Goal: Obtain resource: Download file/media

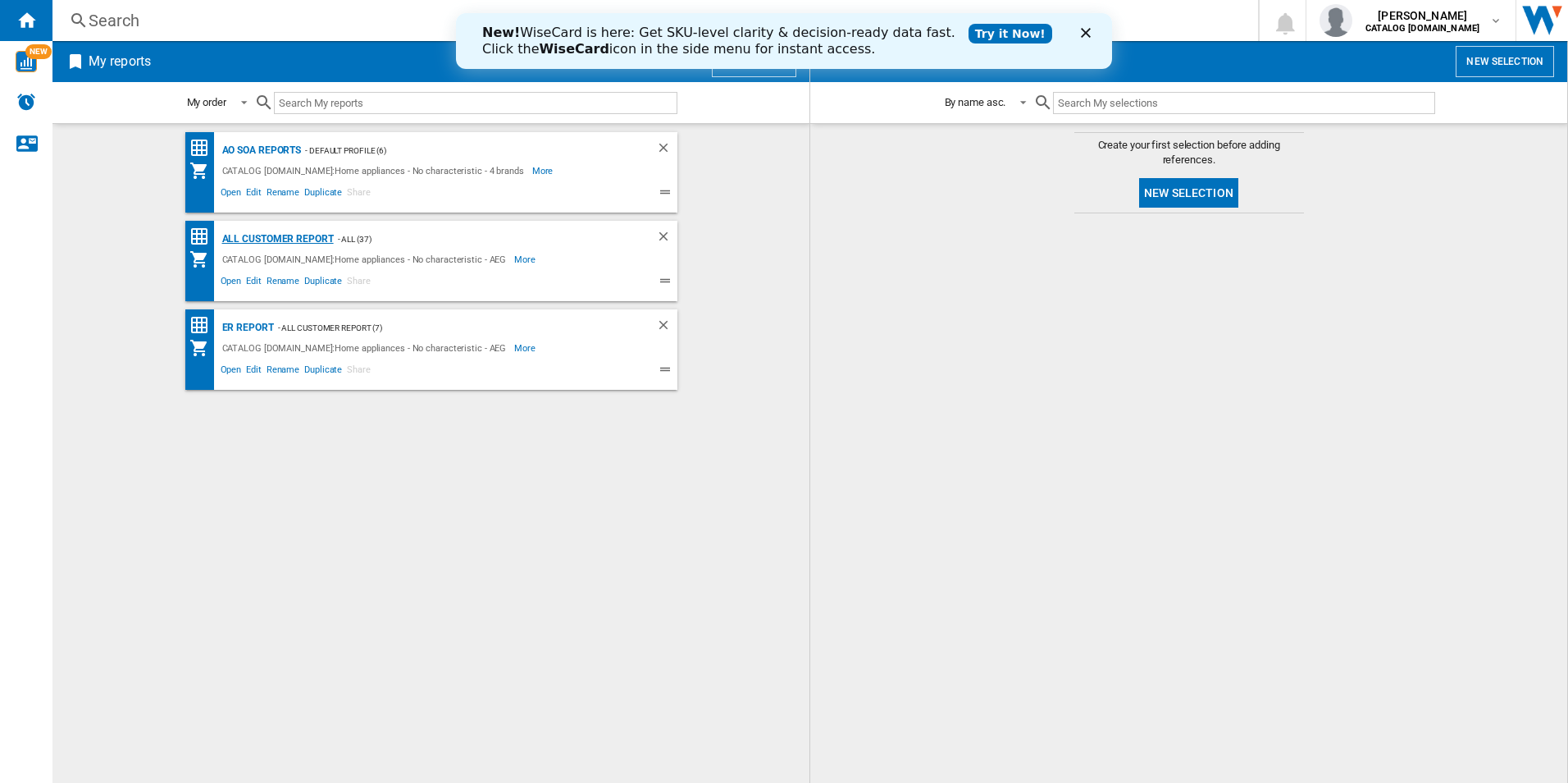
click at [278, 240] on div "All Customer Report" at bounding box center [276, 238] width 116 height 21
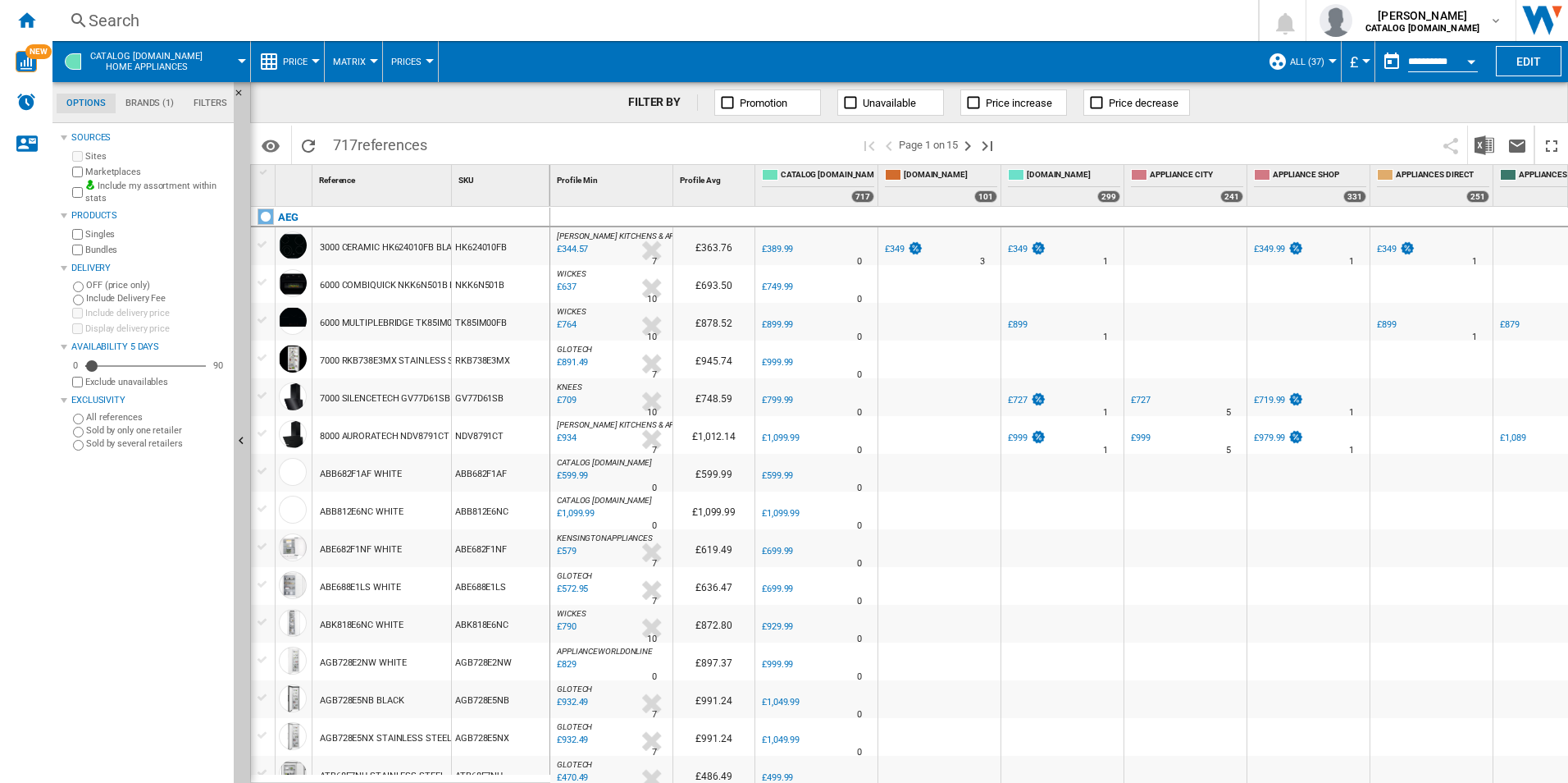
click at [1473, 63] on div "Open calendar" at bounding box center [1471, 62] width 8 height 4
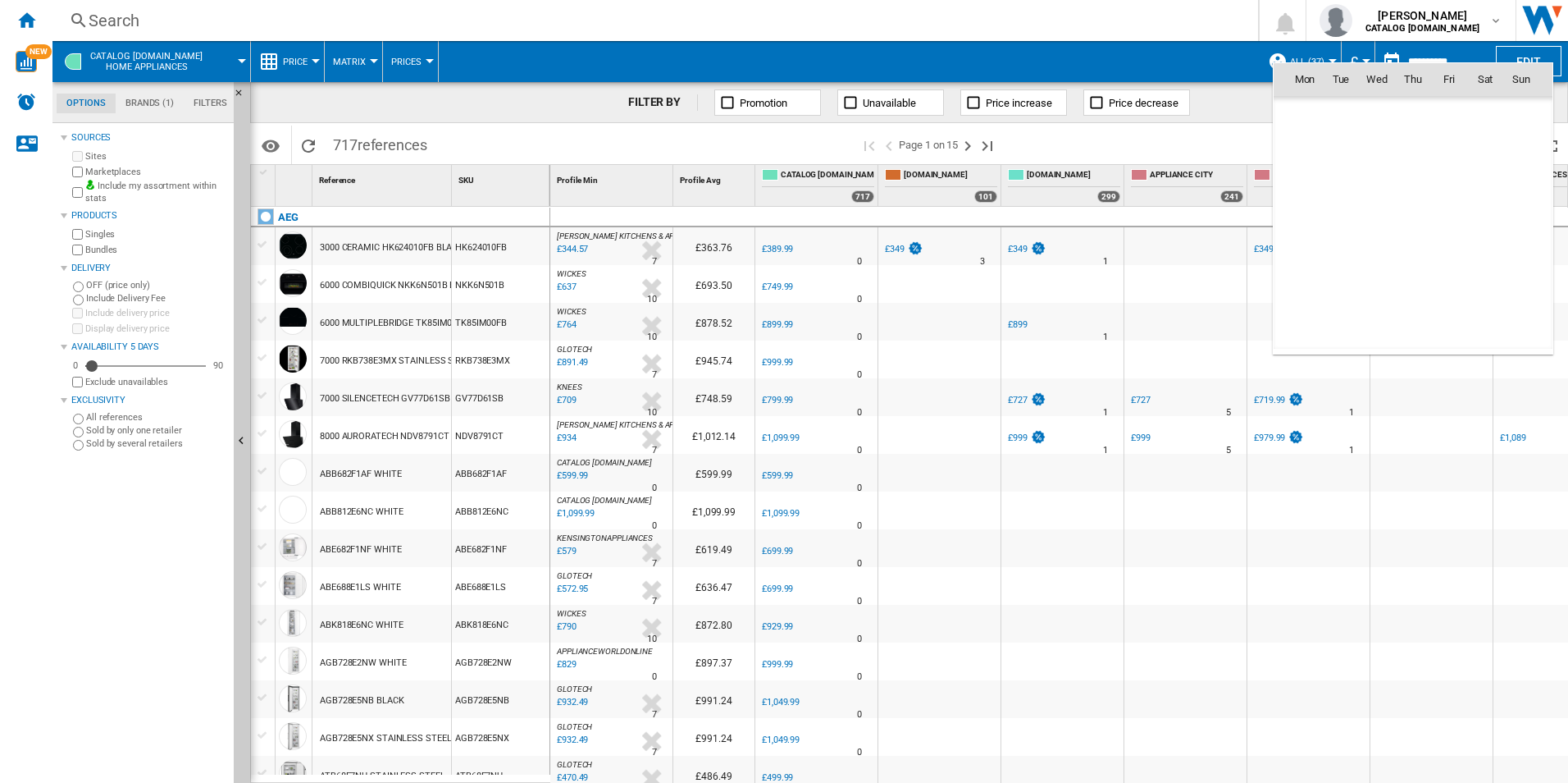
scroll to position [7827, 0]
click at [1305, 256] on span "22" at bounding box center [1304, 258] width 33 height 33
type input "**********"
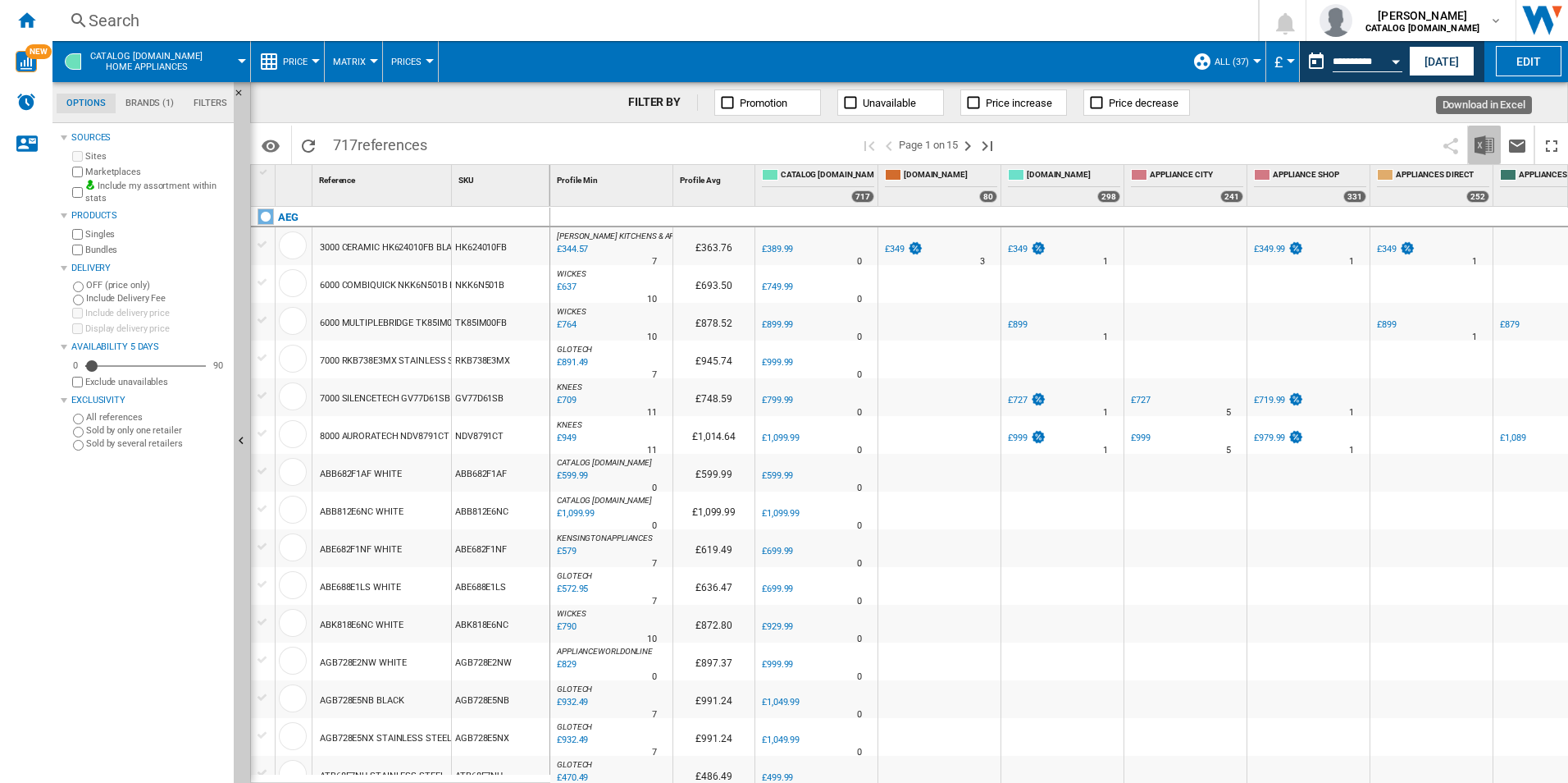
click at [1488, 144] on img "Download in Excel" at bounding box center [1484, 146] width 20 height 20
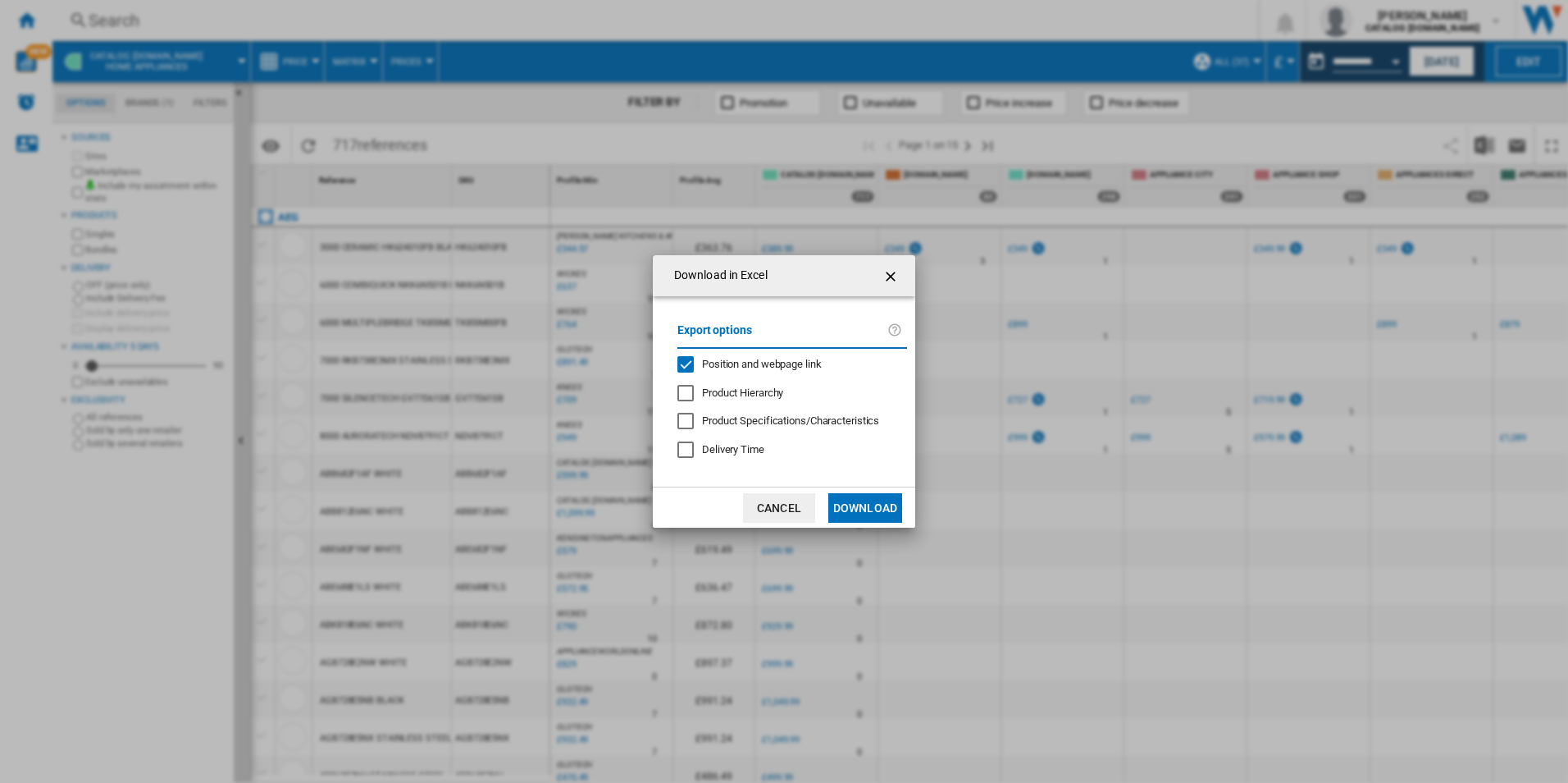
click at [782, 365] on span "Position and webpage link" at bounding box center [762, 364] width 120 height 12
click at [846, 508] on button "Download" at bounding box center [865, 508] width 74 height 30
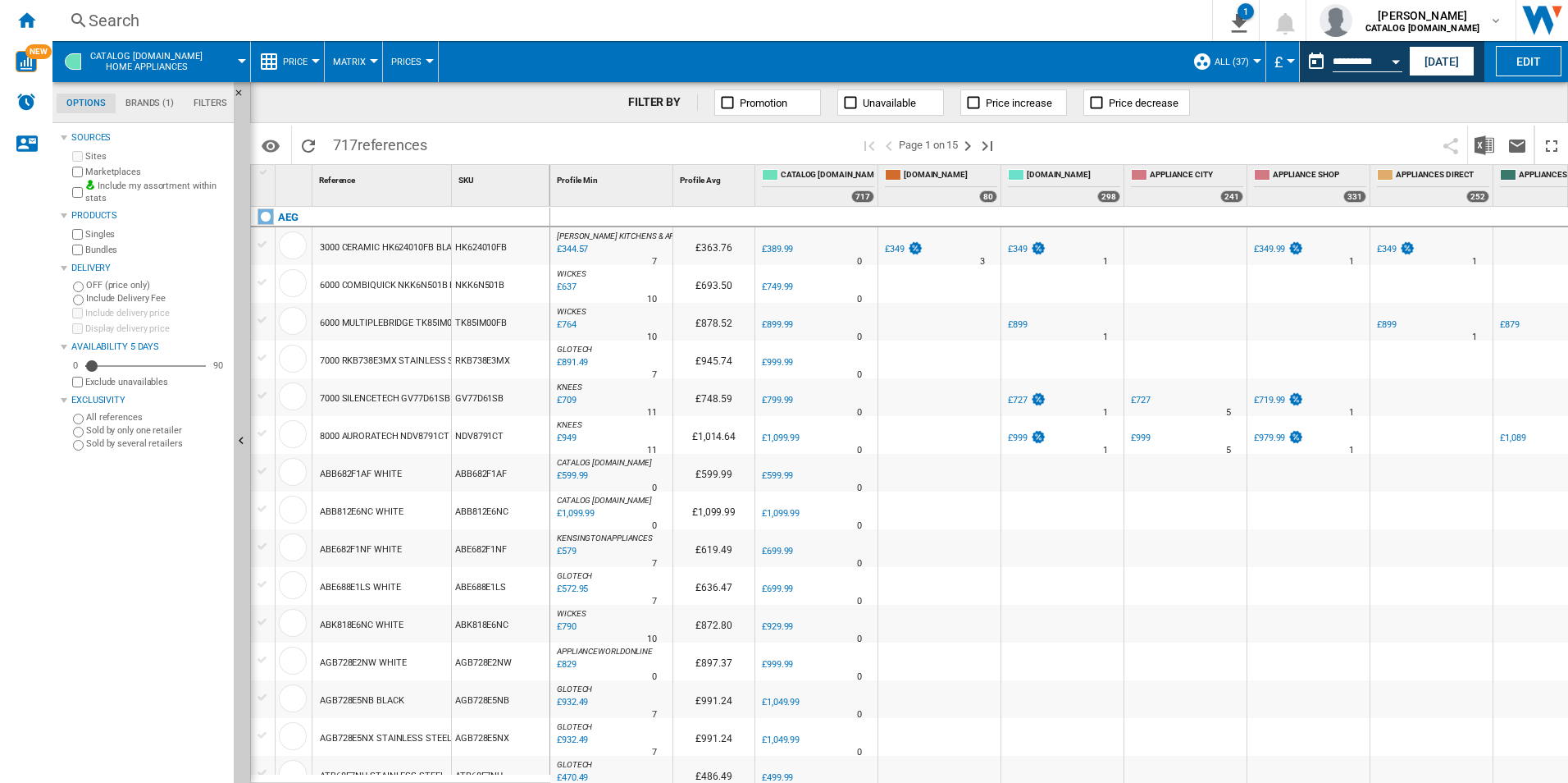
click at [1118, 64] on span at bounding box center [811, 61] width 746 height 41
click at [1392, 60] on div "Open calendar" at bounding box center [1396, 62] width 8 height 4
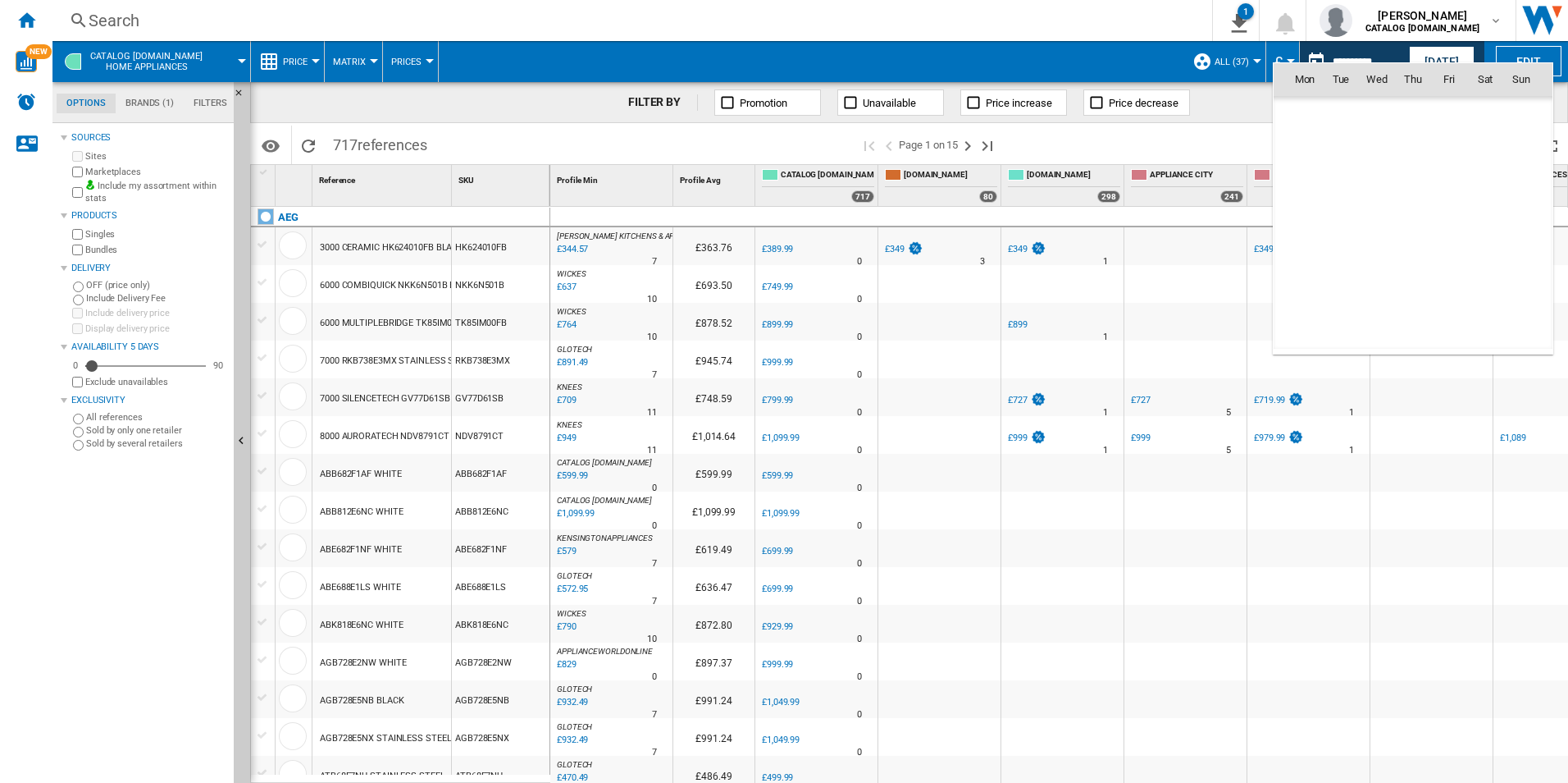
scroll to position [7827, 0]
click at [1342, 260] on span "23" at bounding box center [1340, 258] width 33 height 33
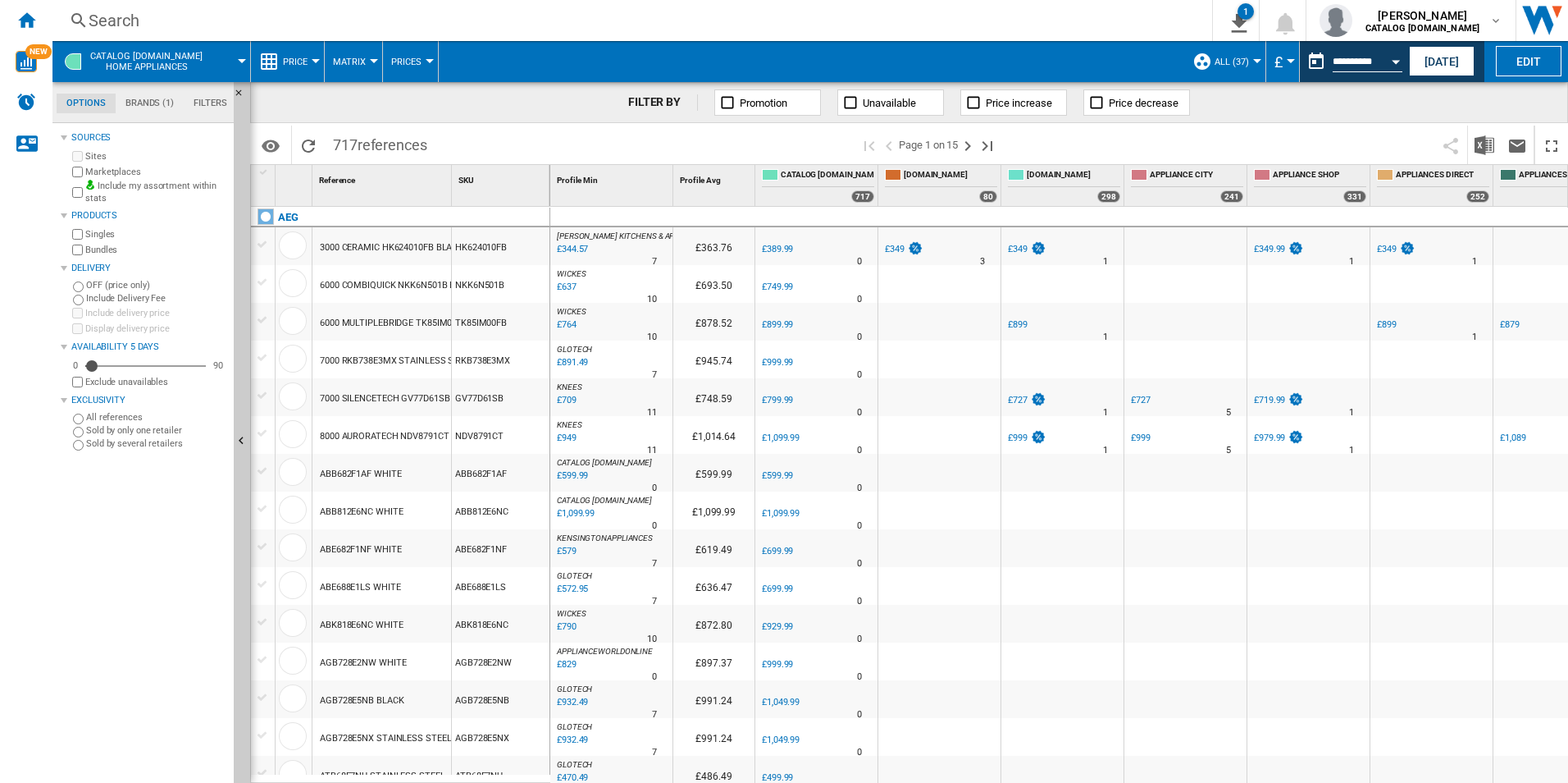
type input "**********"
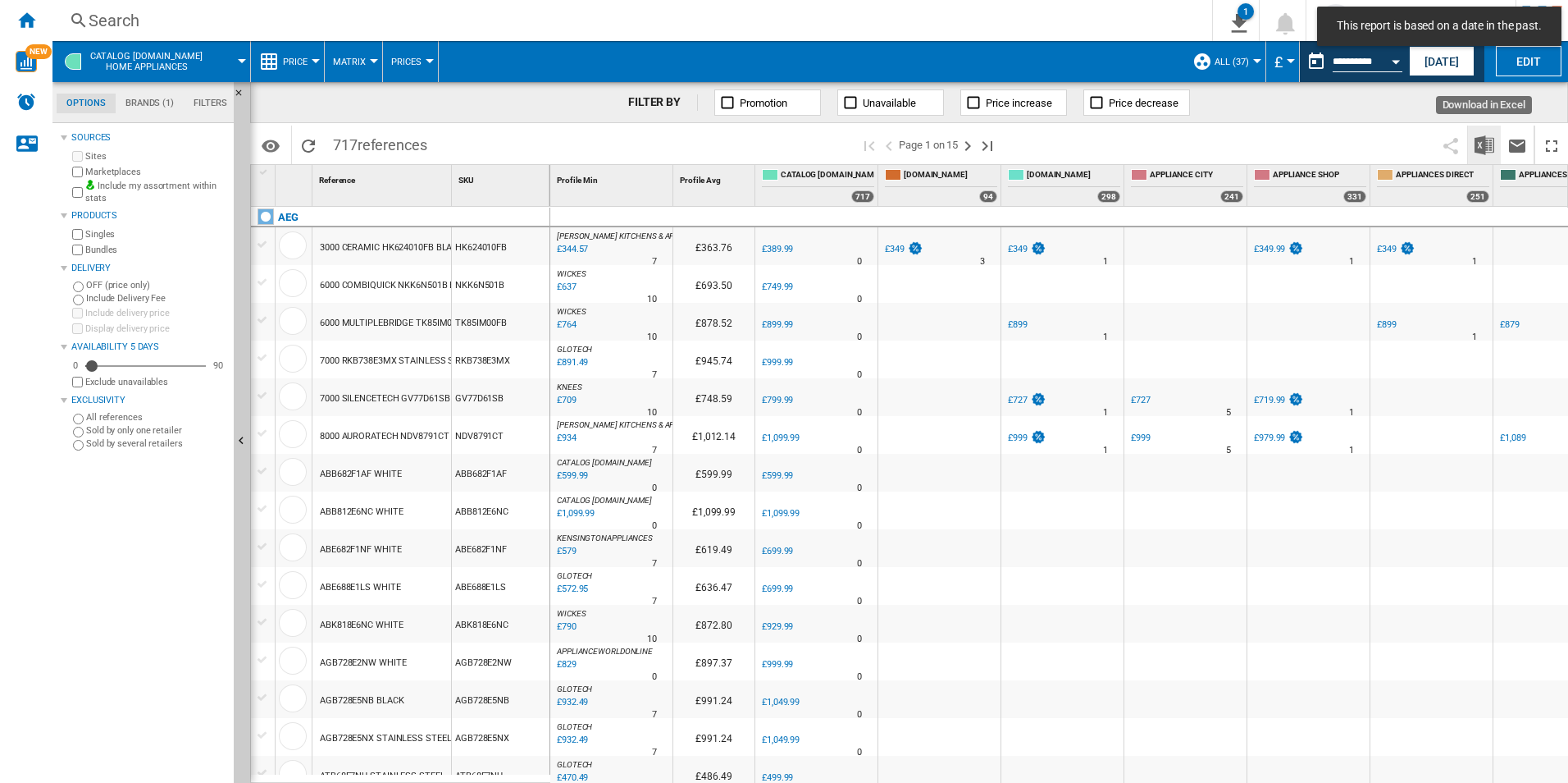
click at [1482, 148] on img "Download in Excel" at bounding box center [1484, 146] width 20 height 20
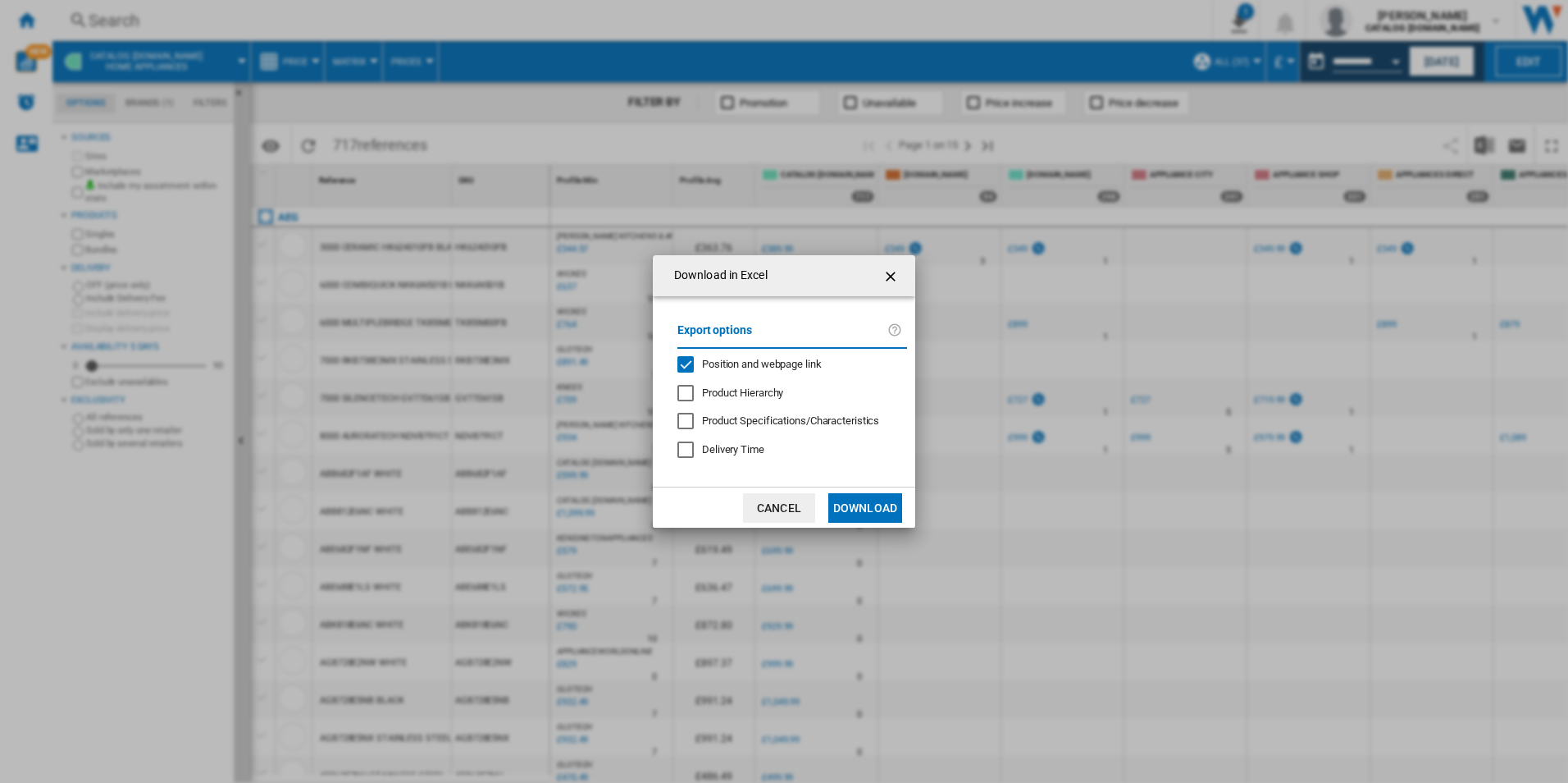
click at [770, 363] on span "Position and webpage link" at bounding box center [762, 364] width 120 height 12
click at [851, 497] on button "Download" at bounding box center [865, 508] width 74 height 30
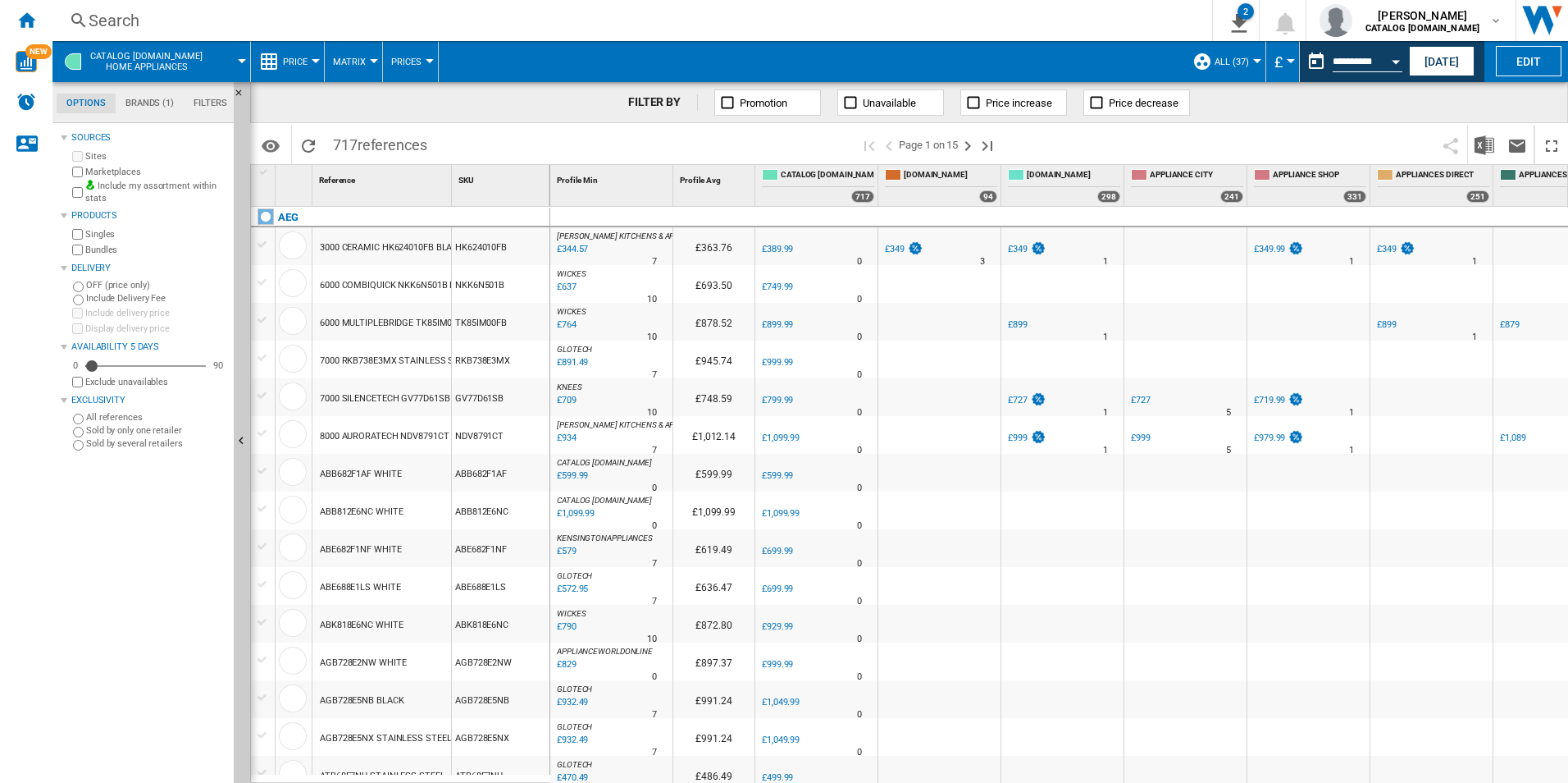
click at [1122, 56] on span at bounding box center [811, 61] width 746 height 41
click at [34, 16] on ng-md-icon "Home" at bounding box center [26, 20] width 20 height 20
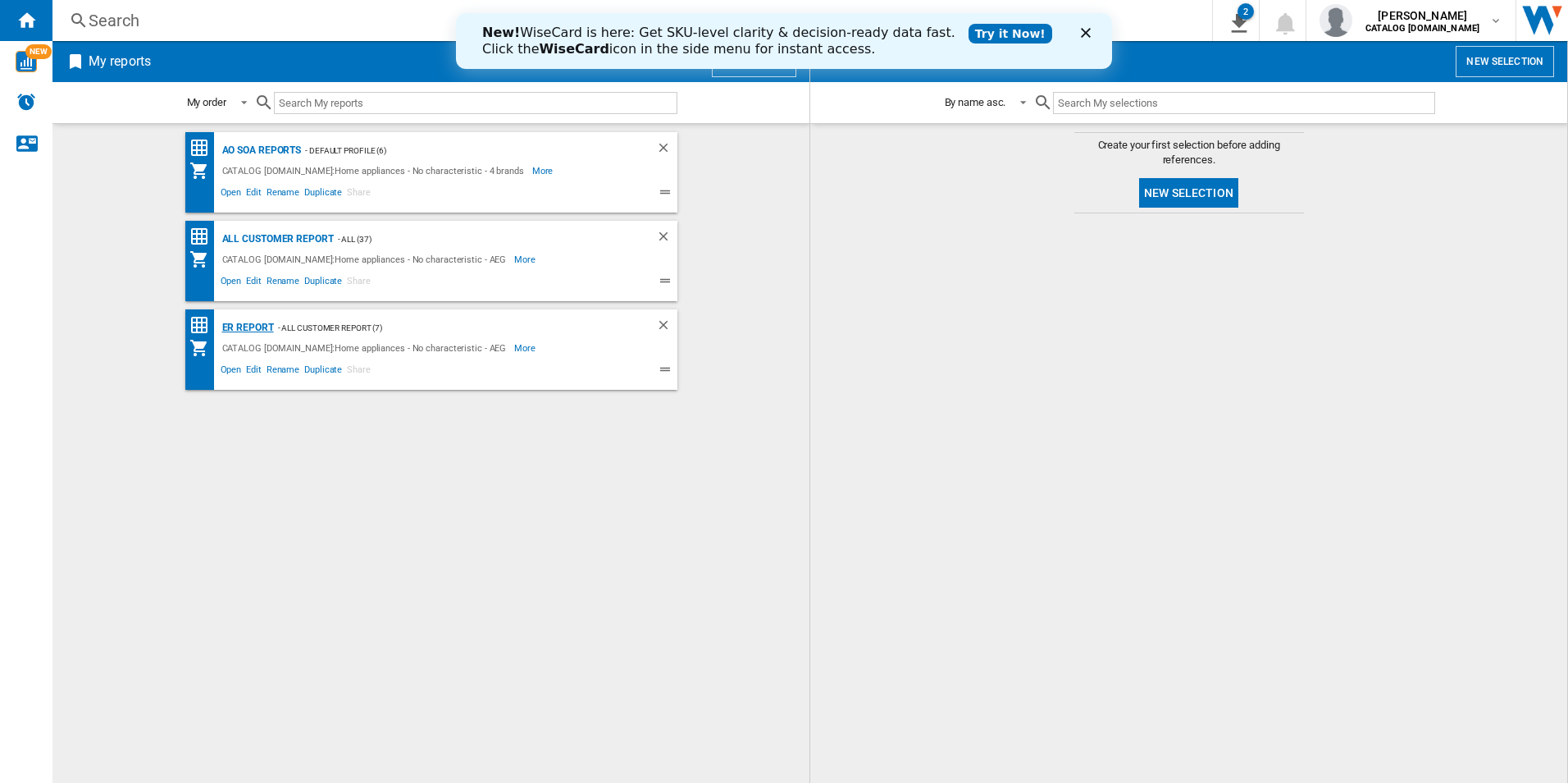
click at [253, 321] on div "ER Report" at bounding box center [246, 327] width 56 height 21
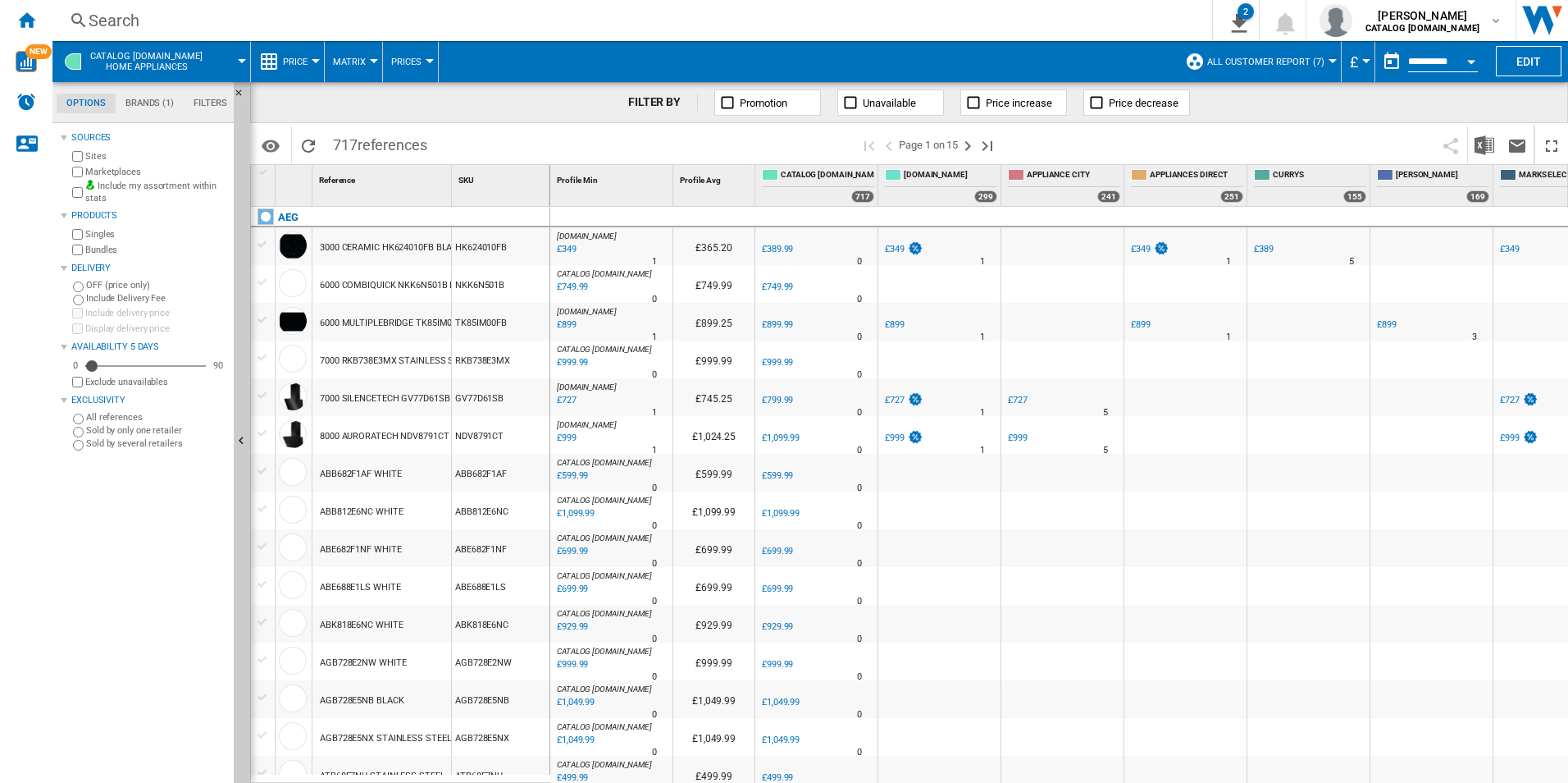
click at [1476, 58] on button "Open calendar" at bounding box center [1471, 59] width 30 height 30
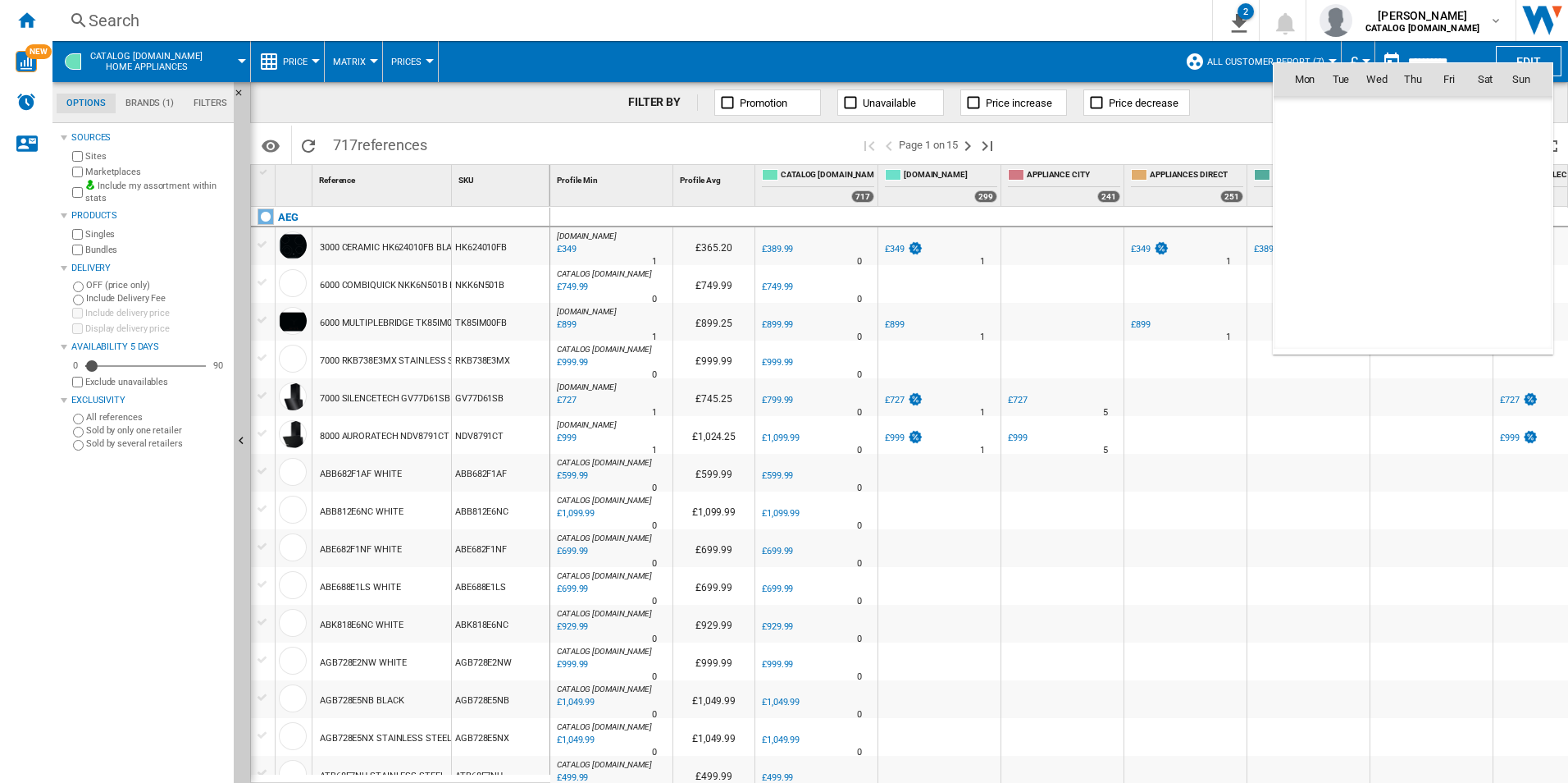
scroll to position [7827, 0]
click at [1307, 261] on span "22" at bounding box center [1304, 258] width 33 height 33
type input "**********"
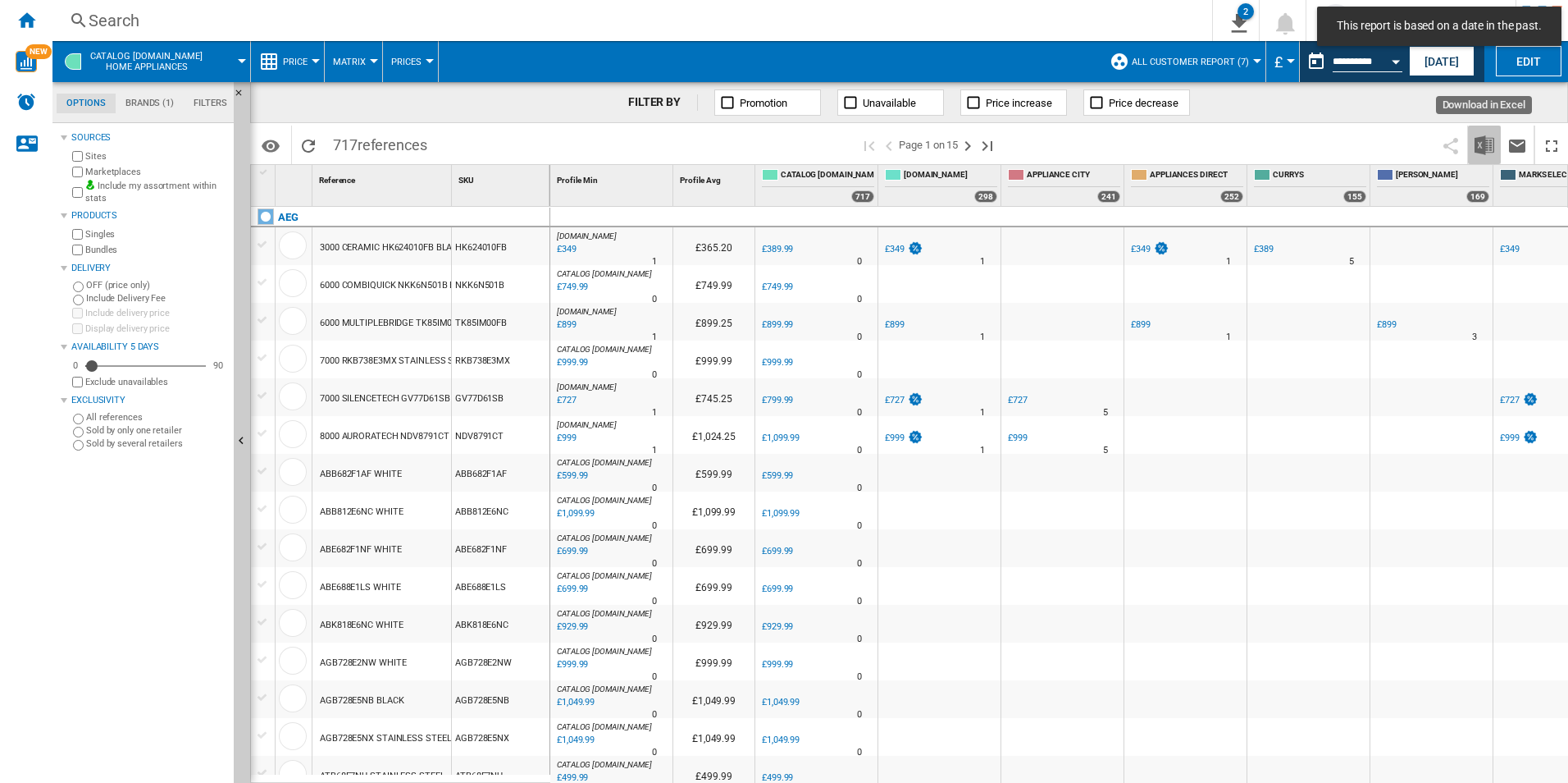
click at [1491, 151] on img "Download in Excel" at bounding box center [1484, 146] width 20 height 20
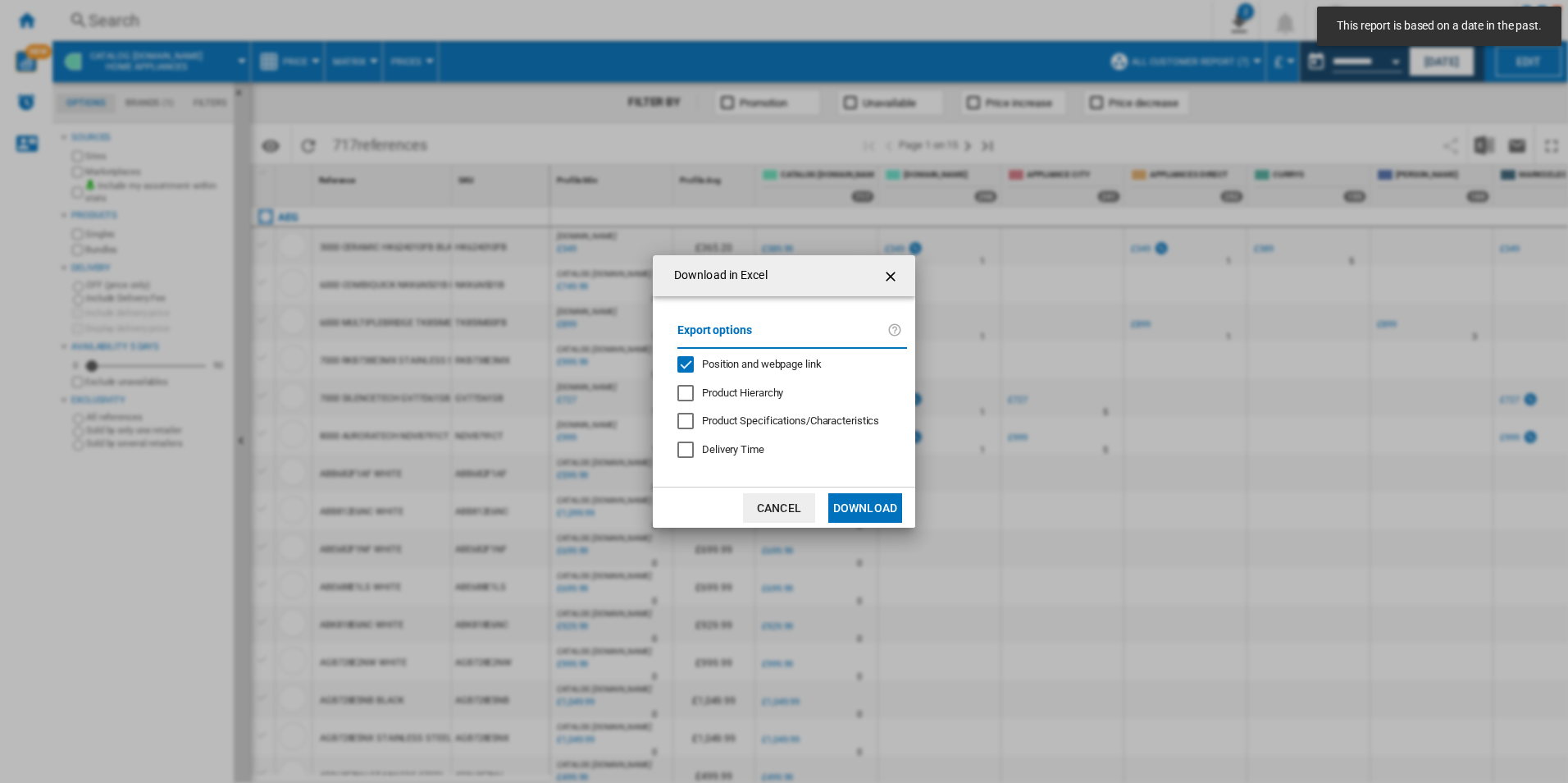
click at [718, 358] on span "Position and webpage link" at bounding box center [762, 364] width 120 height 12
click at [856, 516] on button "Download" at bounding box center [865, 508] width 74 height 30
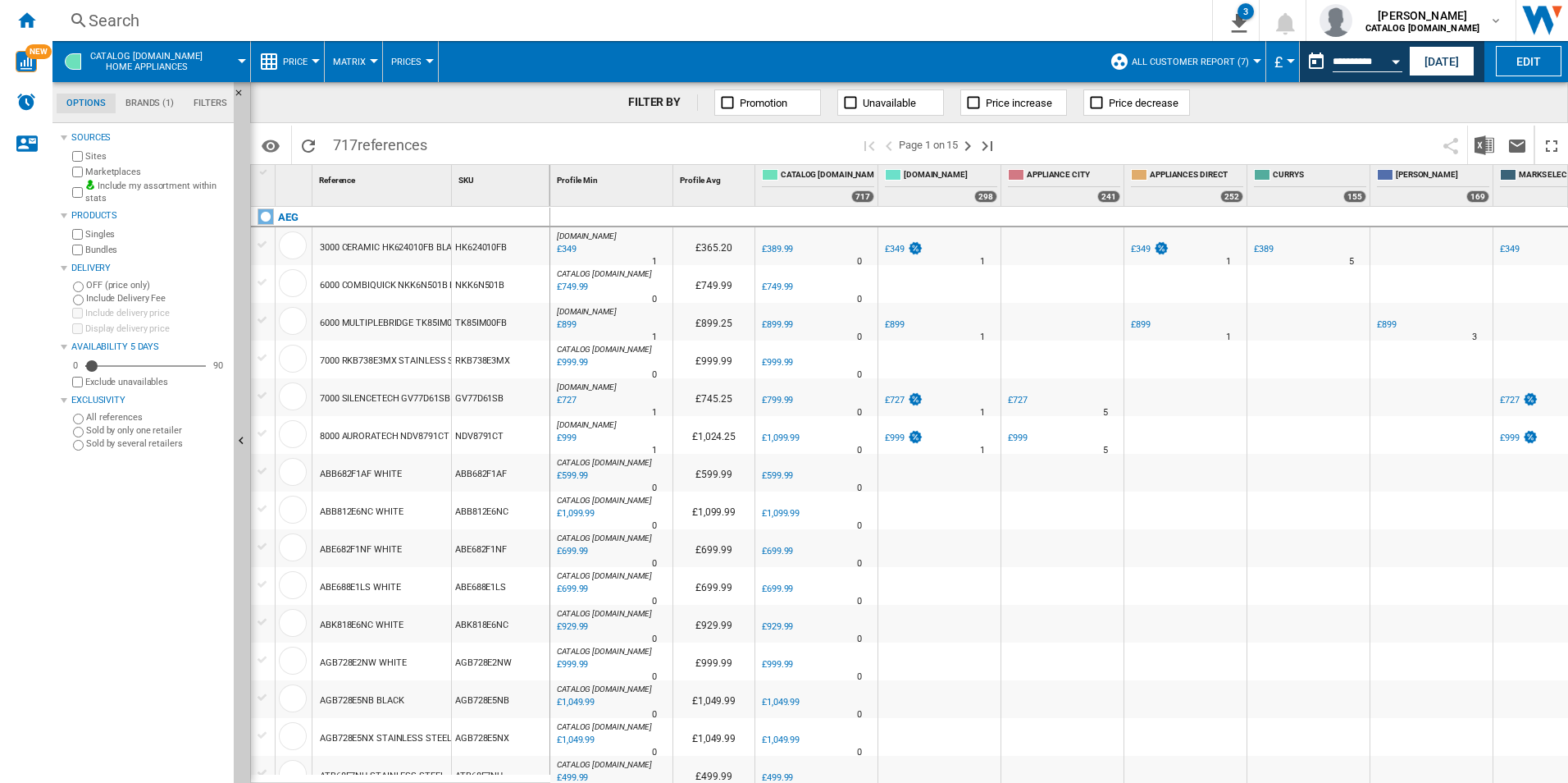
click at [1021, 53] on span at bounding box center [770, 61] width 663 height 41
click at [1393, 60] on div "Open calendar" at bounding box center [1396, 62] width 8 height 4
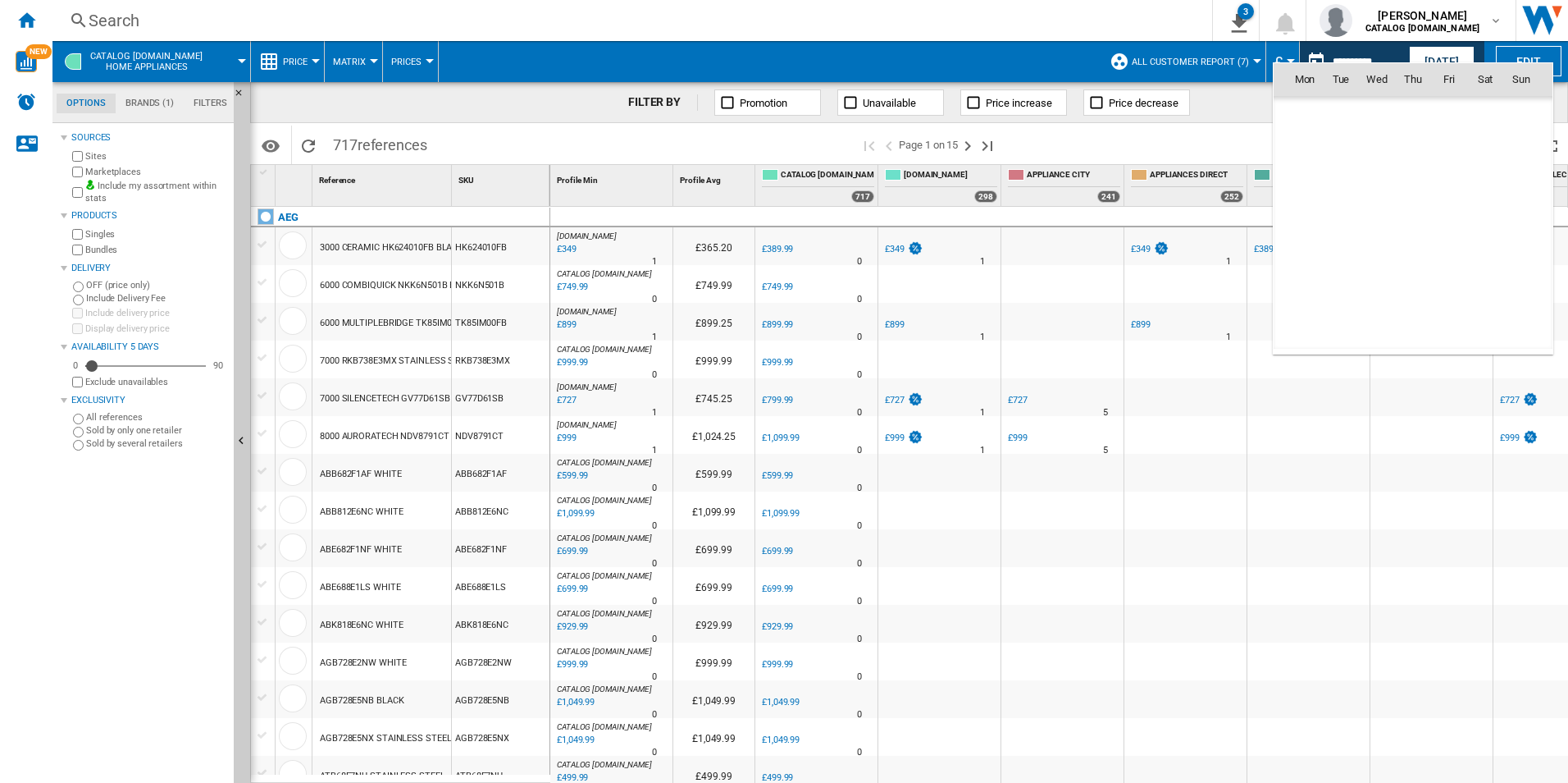
scroll to position [7827, 0]
click at [1348, 256] on span "23" at bounding box center [1340, 258] width 33 height 33
type input "**********"
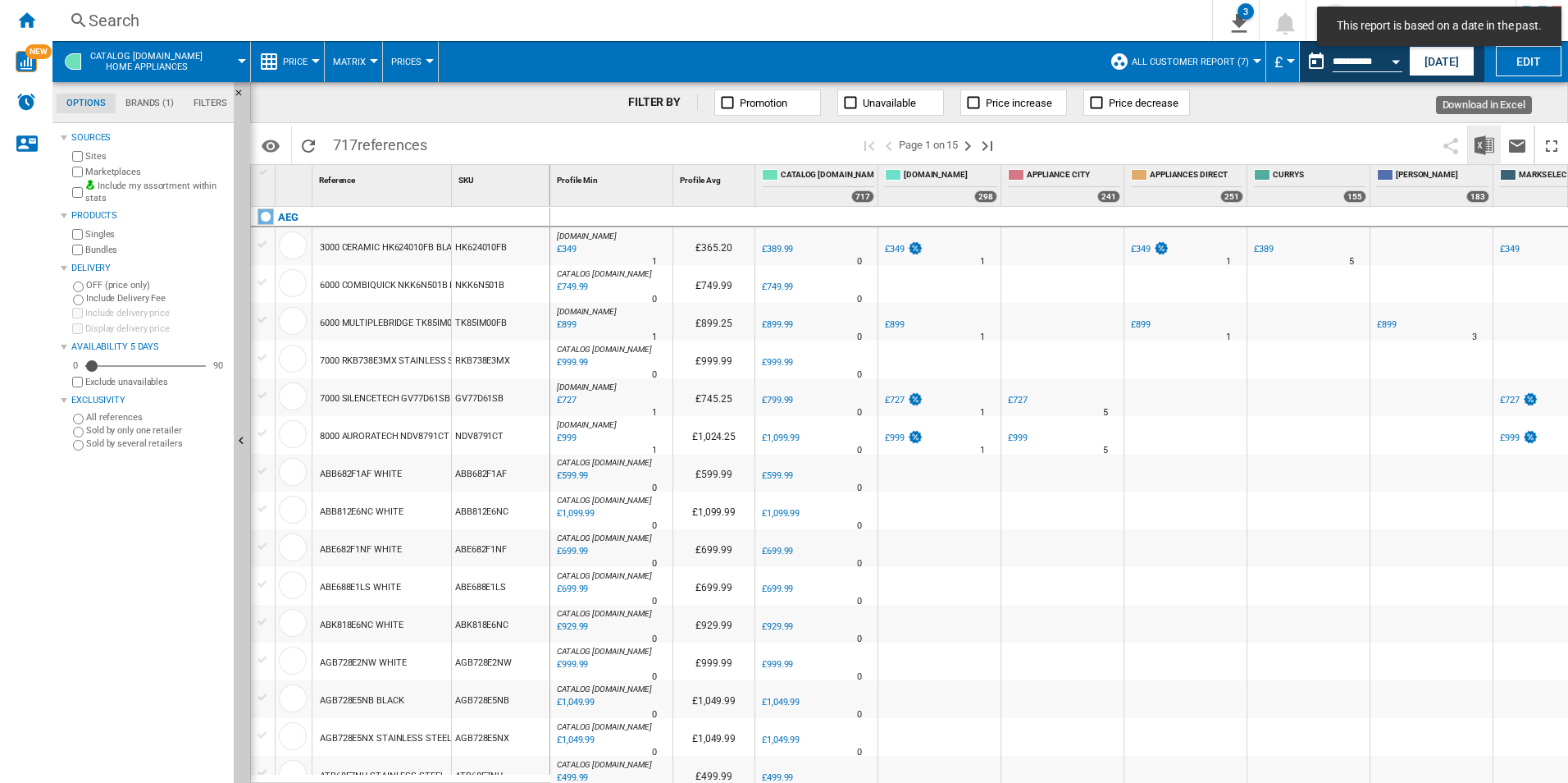
click at [1490, 150] on img "Download in Excel" at bounding box center [1484, 146] width 20 height 20
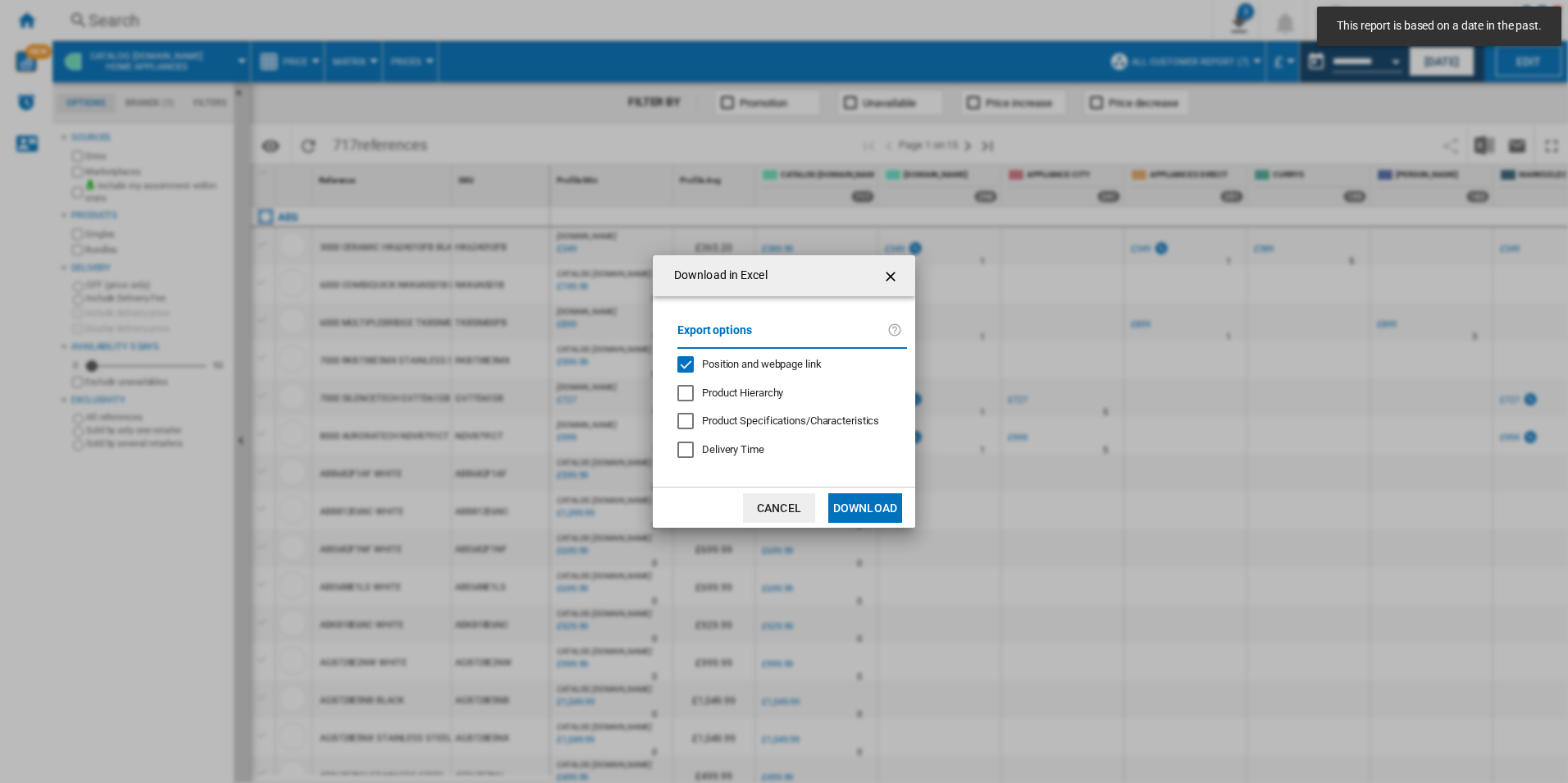
click at [723, 368] on span "Position and webpage link" at bounding box center [762, 364] width 120 height 12
click at [852, 513] on button "Download" at bounding box center [865, 508] width 74 height 30
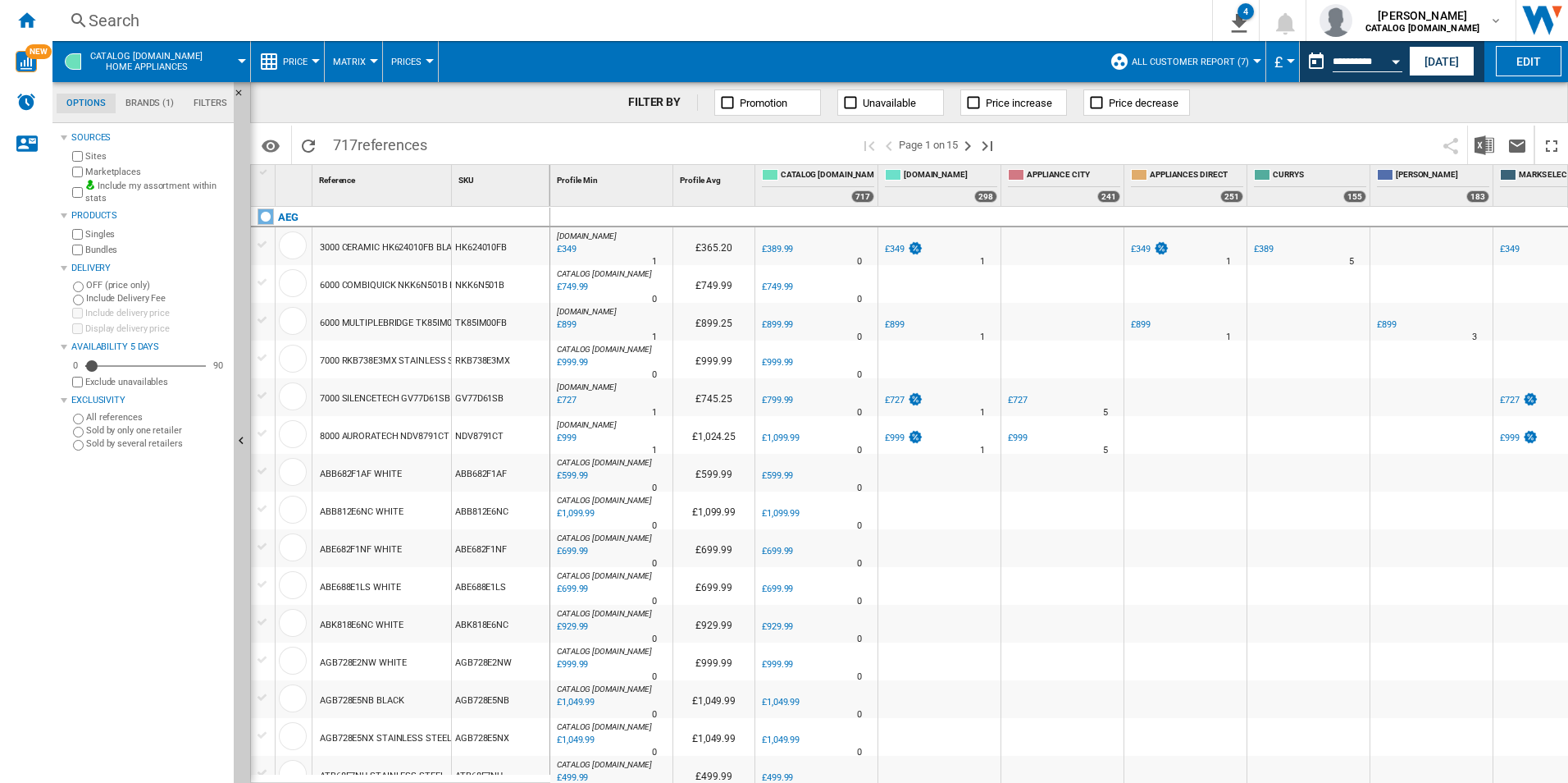
click at [96, 174] on label "Marketplaces" at bounding box center [157, 172] width 142 height 12
click at [1489, 150] on img "Download in Excel" at bounding box center [1484, 146] width 20 height 20
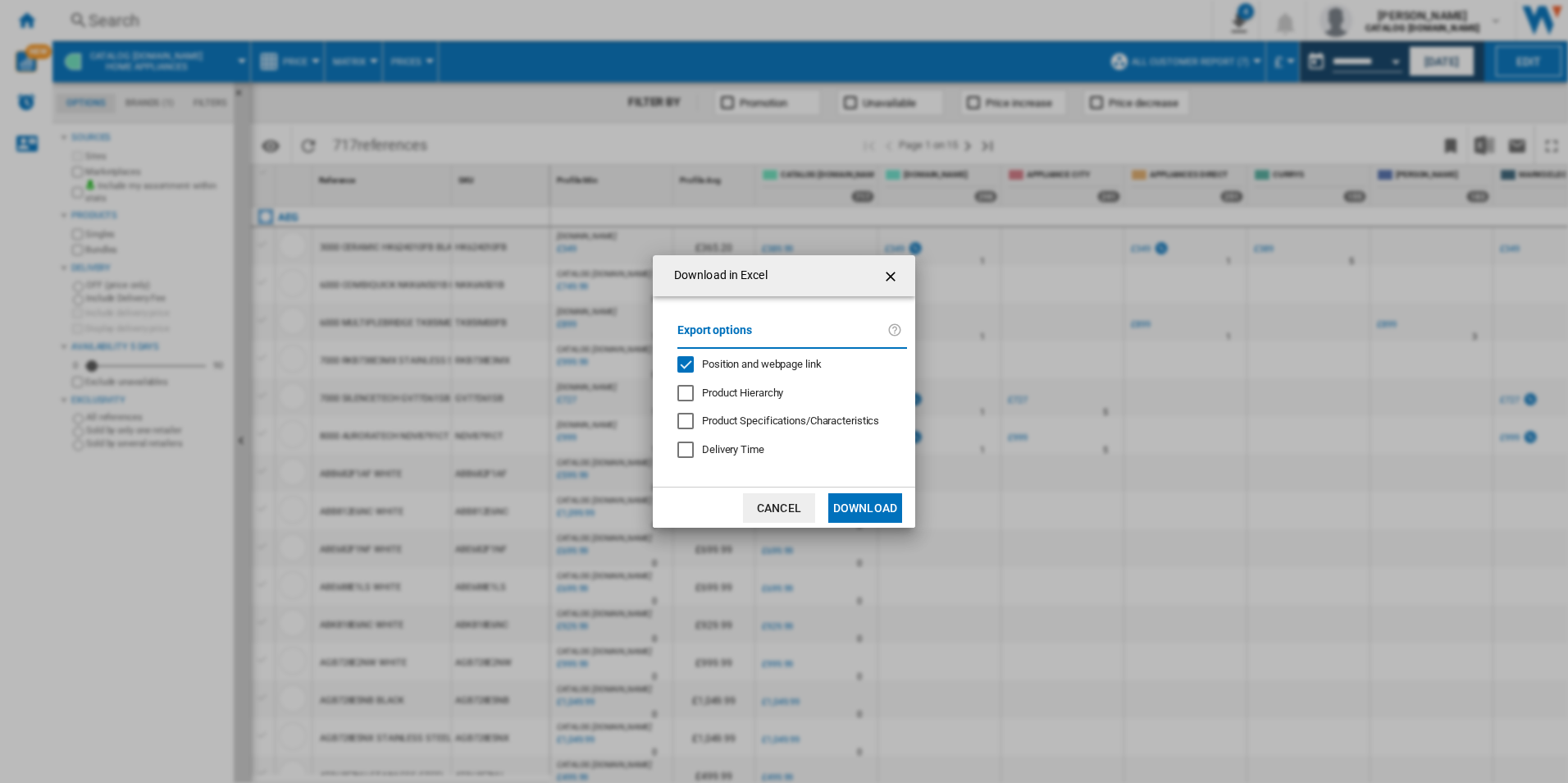
click at [719, 361] on span "Position and webpage link" at bounding box center [762, 364] width 120 height 12
click at [875, 497] on button "Download" at bounding box center [865, 508] width 74 height 30
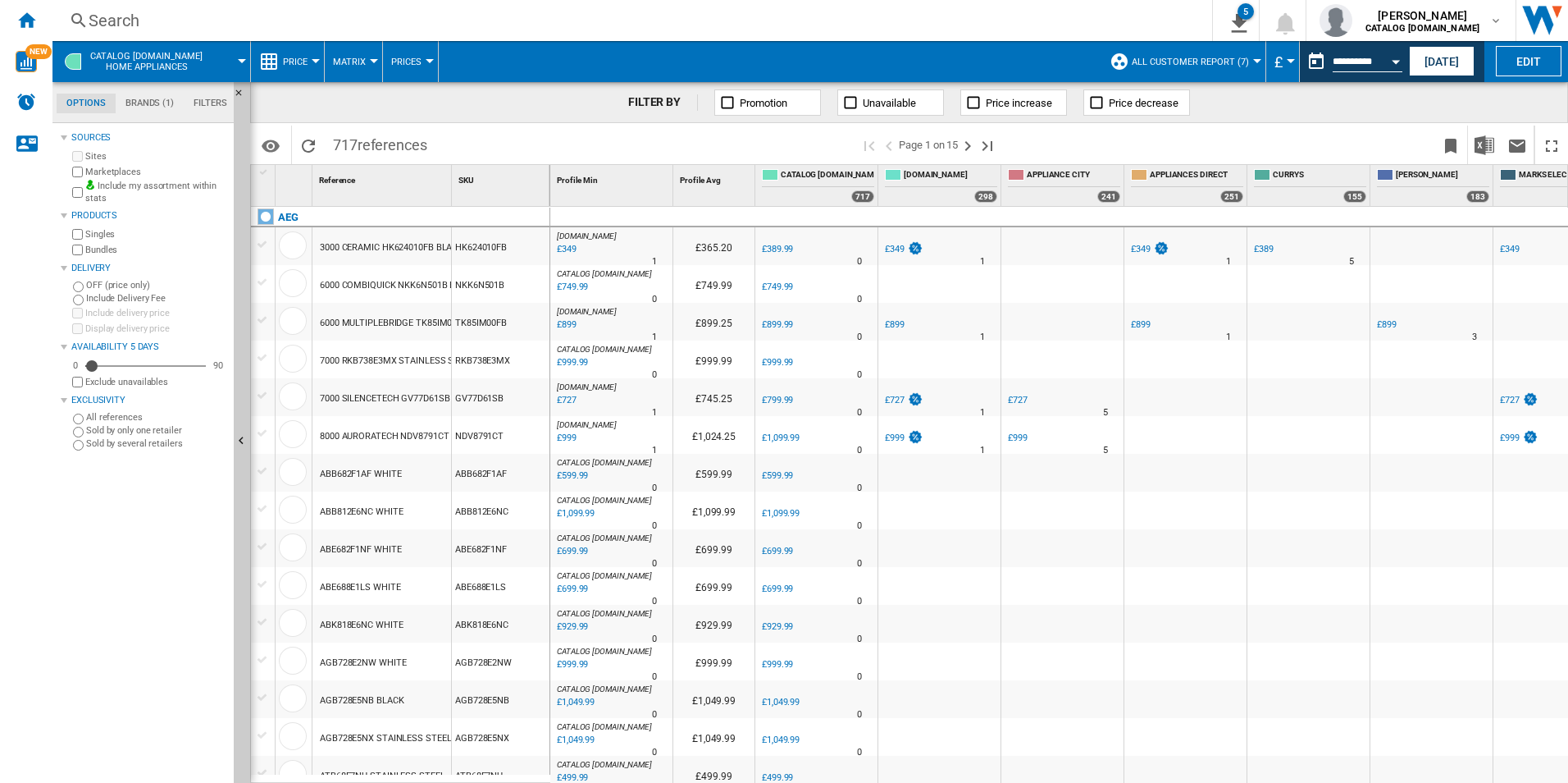
click at [884, 46] on span at bounding box center [770, 61] width 663 height 41
